Goal: Check status: Check status

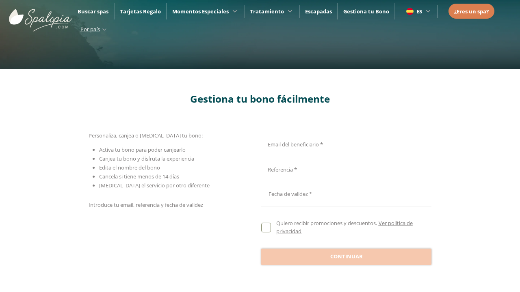
click at [345, 143] on input "Email del beneficiario *" at bounding box center [345, 143] width 168 height 14
type input "**********"
click at [345, 169] on input "Email del beneficiario *" at bounding box center [345, 169] width 168 height 14
type input "**********"
click at [346, 194] on div at bounding box center [346, 193] width 170 height 19
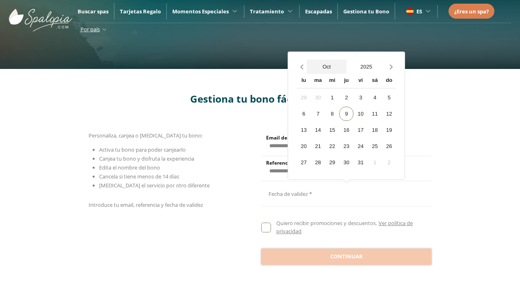
click at [326, 60] on button "Oct" at bounding box center [326, 67] width 40 height 14
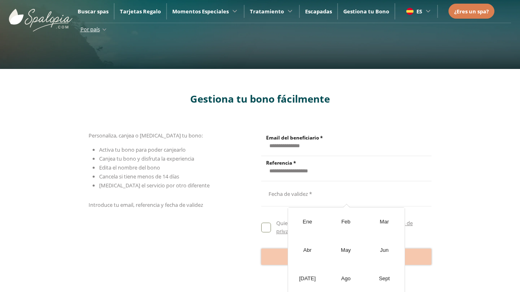
scroll to position [60, 0]
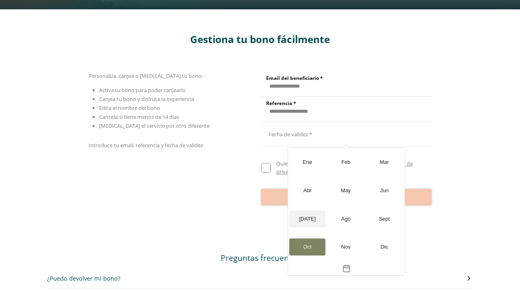
click at [307, 211] on div "[DATE]" at bounding box center [307, 219] width 36 height 17
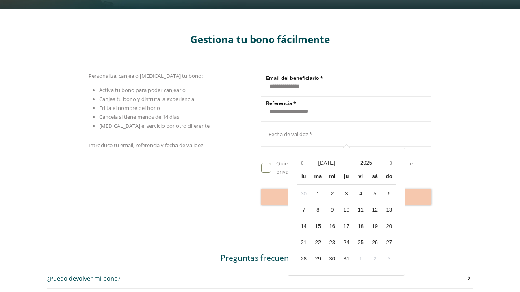
scroll to position [0, 0]
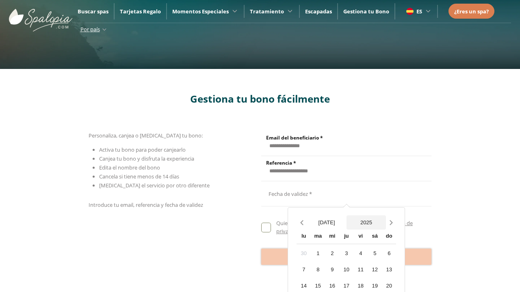
click at [366, 216] on button "2025" at bounding box center [366, 223] width 40 height 14
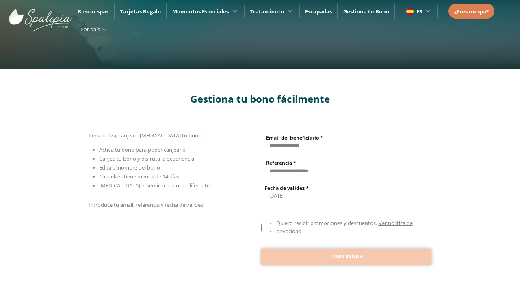
click at [346, 257] on span "Continuar" at bounding box center [346, 257] width 32 height 8
